Goal: Information Seeking & Learning: Find contact information

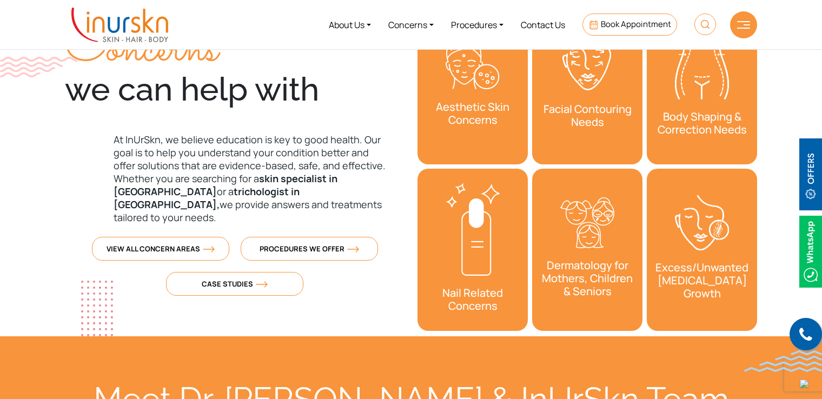
scroll to position [325, 0]
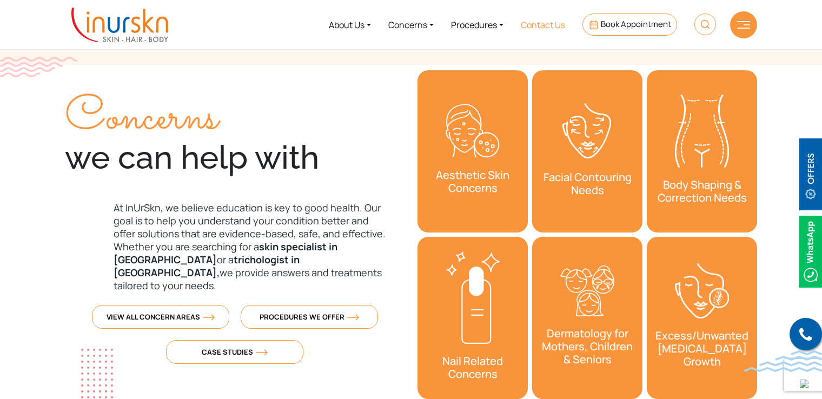
click at [554, 23] on link "Contact Us" at bounding box center [543, 24] width 62 height 41
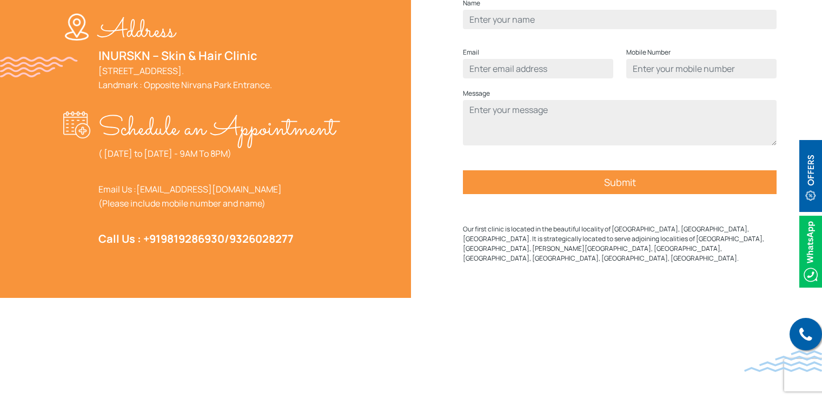
scroll to position [433, 0]
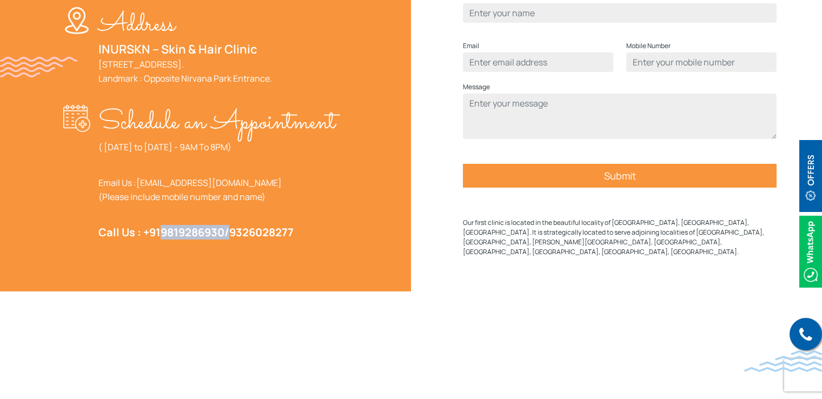
drag, startPoint x: 228, startPoint y: 260, endPoint x: 163, endPoint y: 266, distance: 65.7
click at [163, 240] on strong "Call Us : [PHONE_NUMBER] / 9326028277" at bounding box center [195, 232] width 195 height 15
copy strong "9819286930"
click at [151, 75] on link "705, 7th Floor, Powai Plaza - Commercial Wing (B wing), Central Avenue, Hiranan…" at bounding box center [185, 71] width 174 height 26
drag, startPoint x: 90, startPoint y: 61, endPoint x: 133, endPoint y: 91, distance: 52.4
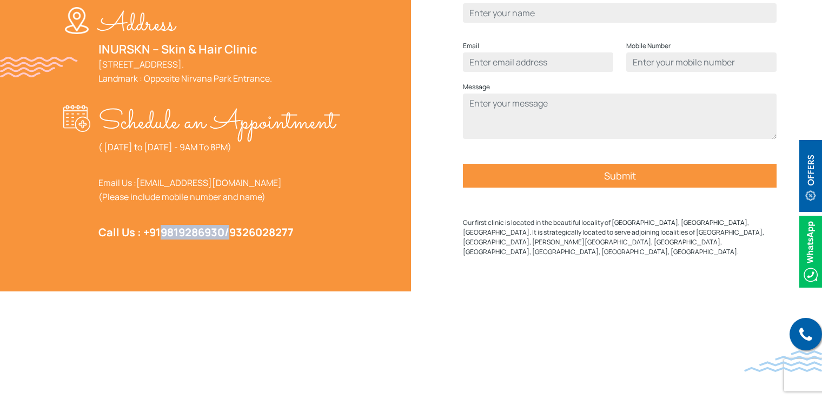
click at [133, 91] on div "Address INURSKN – Skin & Hair Clinic 705, 7th Floor, Powai Plaza - Commercial W…" at bounding box center [202, 50] width 279 height 87
copy link "705, 7th Floor, Powai Plaza - Commercial Wing (B wing), Central Avenue, Hiranan…"
click at [117, 84] on link "705, 7th Floor, Powai Plaza - Commercial Wing (B wing), Central Avenue, Hiranan…" at bounding box center [185, 71] width 174 height 26
click at [41, 90] on div "Address INURSKN – Skin & Hair Clinic 705, 7th Floor, Powai Plaza - Commercial W…" at bounding box center [203, 128] width 418 height 328
drag, startPoint x: 138, startPoint y: 92, endPoint x: 100, endPoint y: 98, distance: 39.5
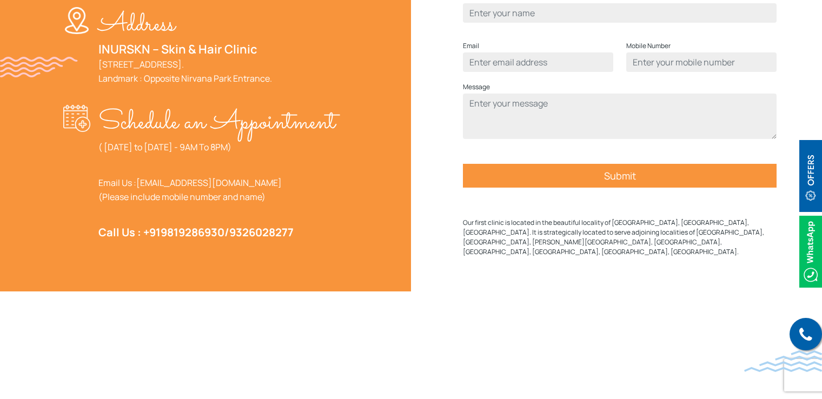
click at [100, 85] on p "INURSKN – Skin & Hair Clinic 705, 7th Floor, Powai Plaza - Commercial Wing (B w…" at bounding box center [185, 63] width 174 height 43
copy link "400076."
